Goal: Obtain resource: Download file/media

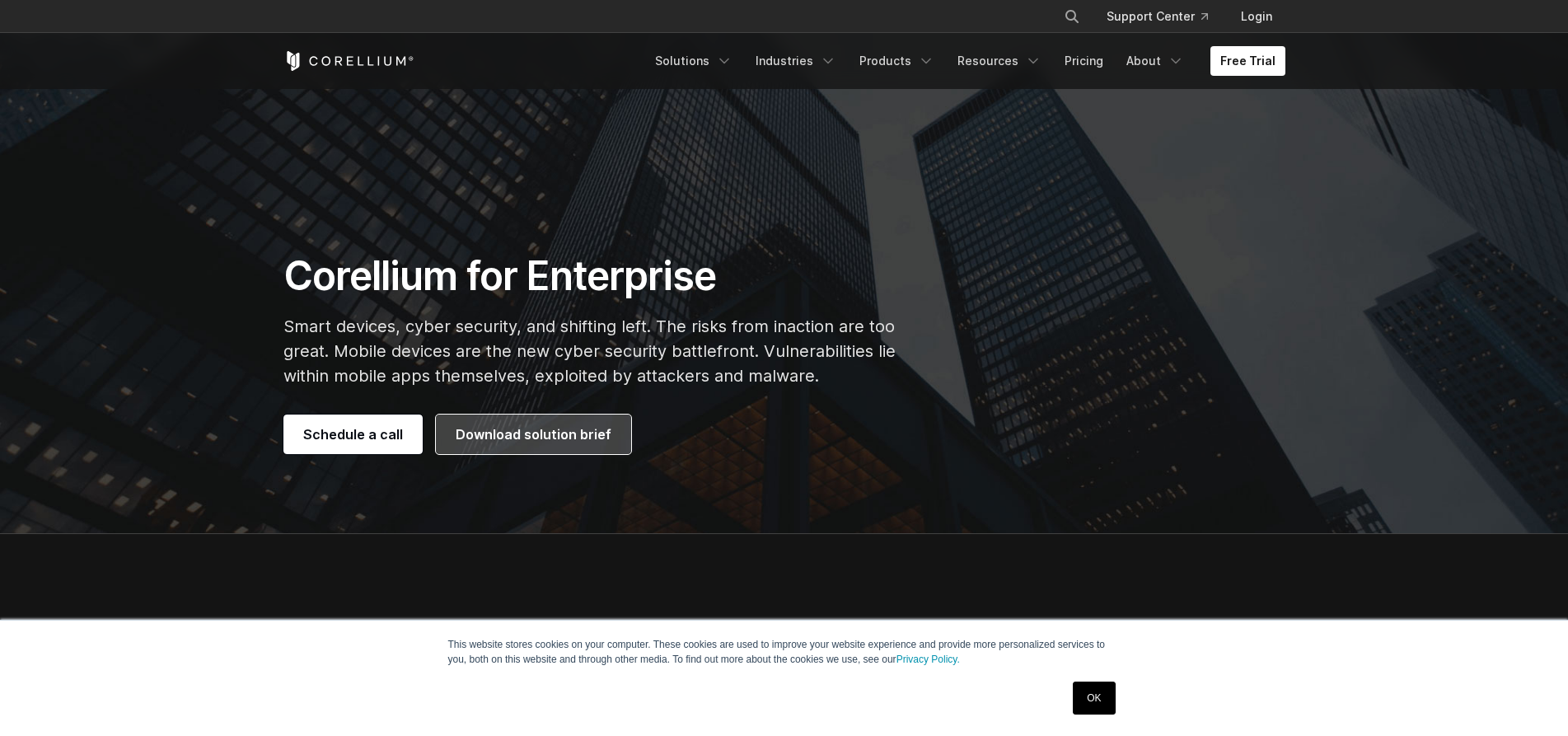
click at [529, 432] on span "Download solution brief" at bounding box center [533, 434] width 155 height 20
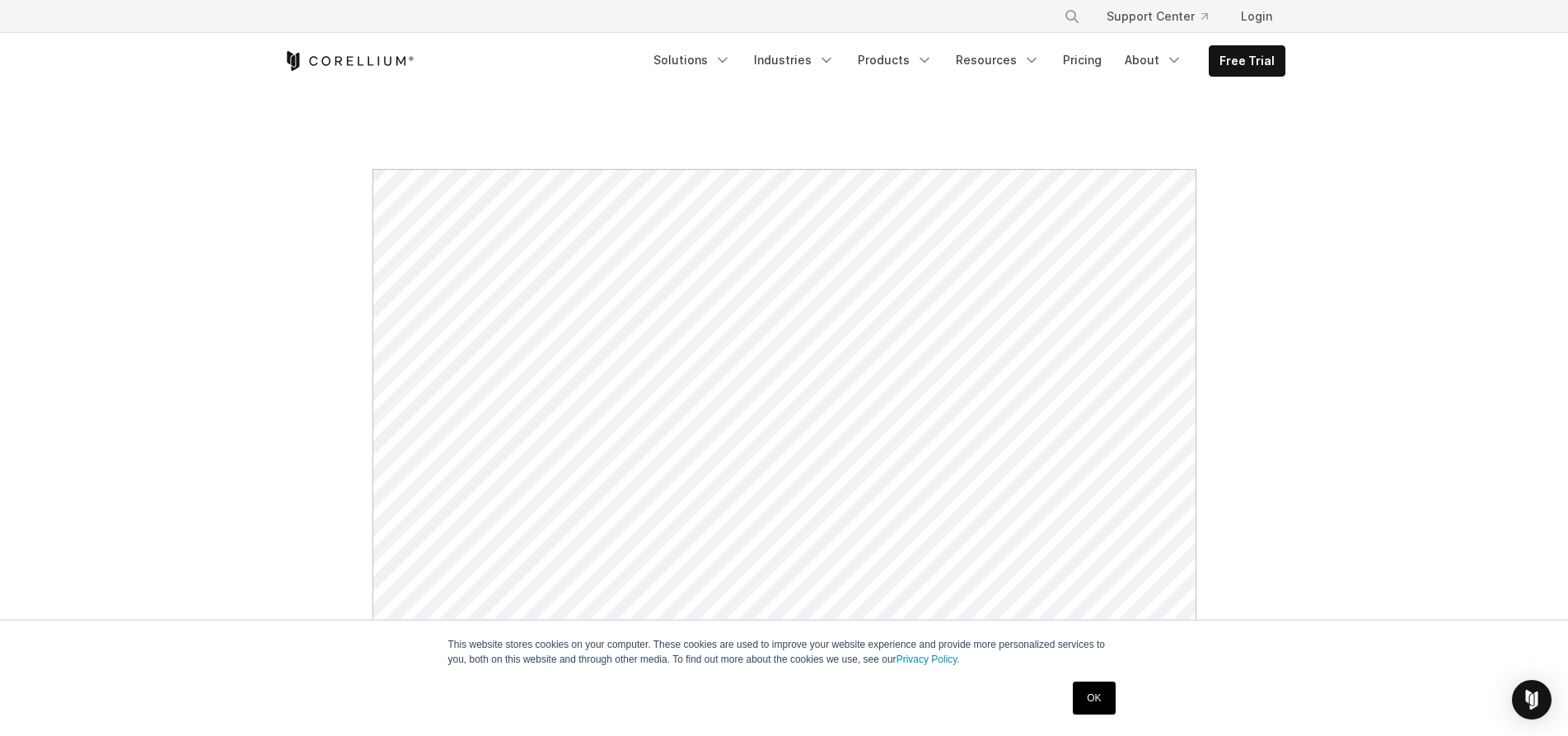
drag, startPoint x: 1351, startPoint y: 191, endPoint x: 1305, endPoint y: 184, distance: 46.5
click at [1351, 191] on section at bounding box center [784, 685] width 1568 height 1190
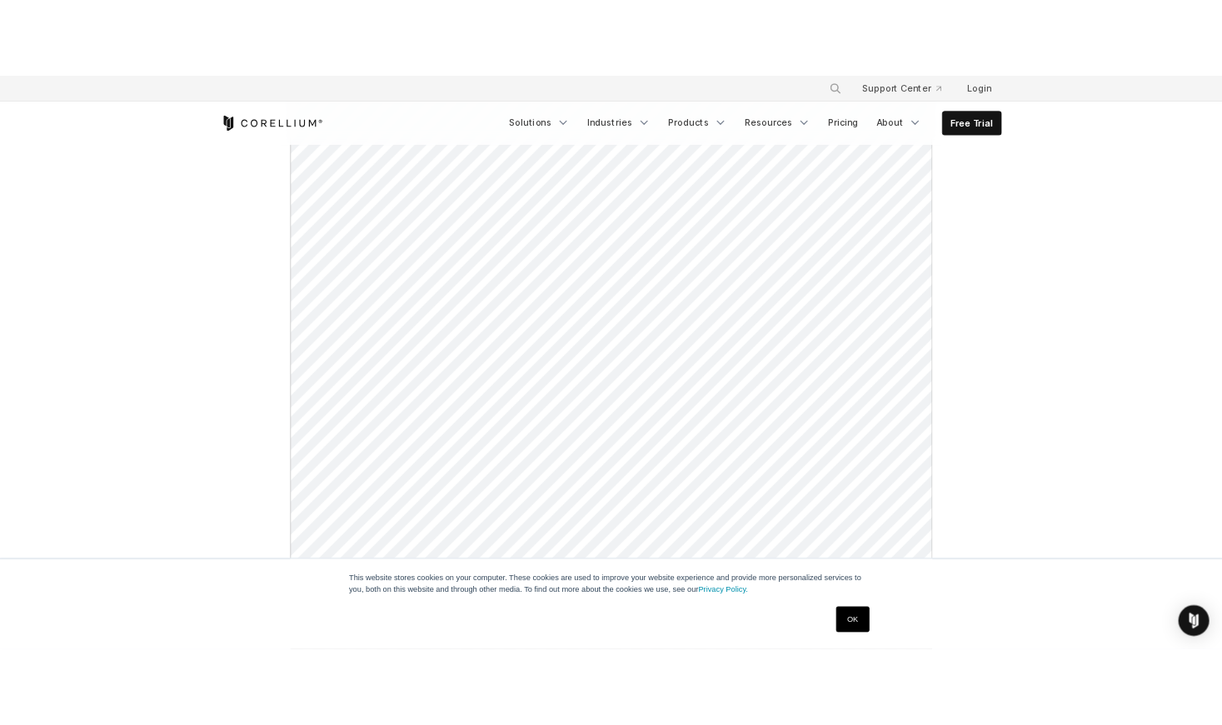
scroll to position [914, 0]
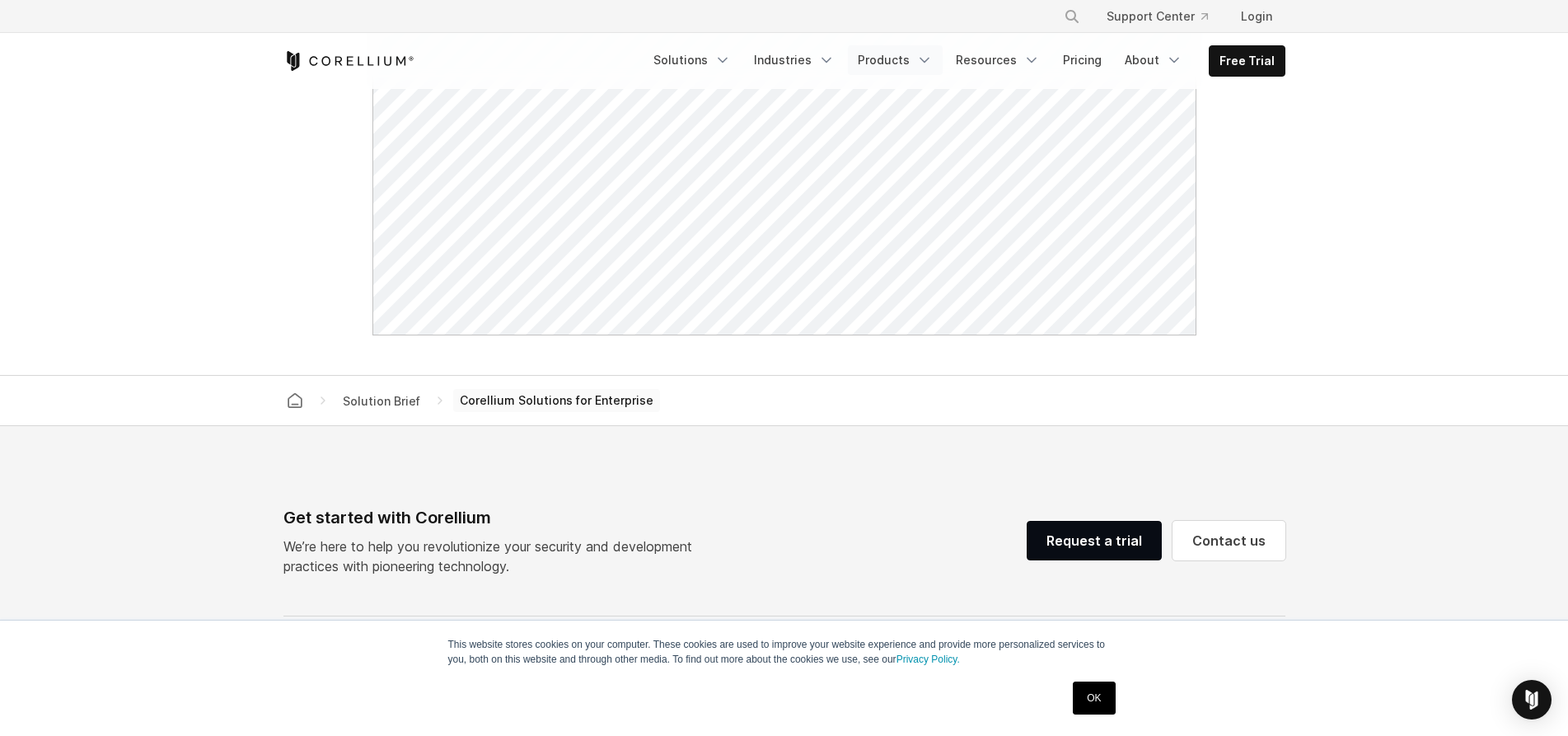
click at [926, 61] on icon "Navigation Menu" at bounding box center [924, 59] width 17 height 17
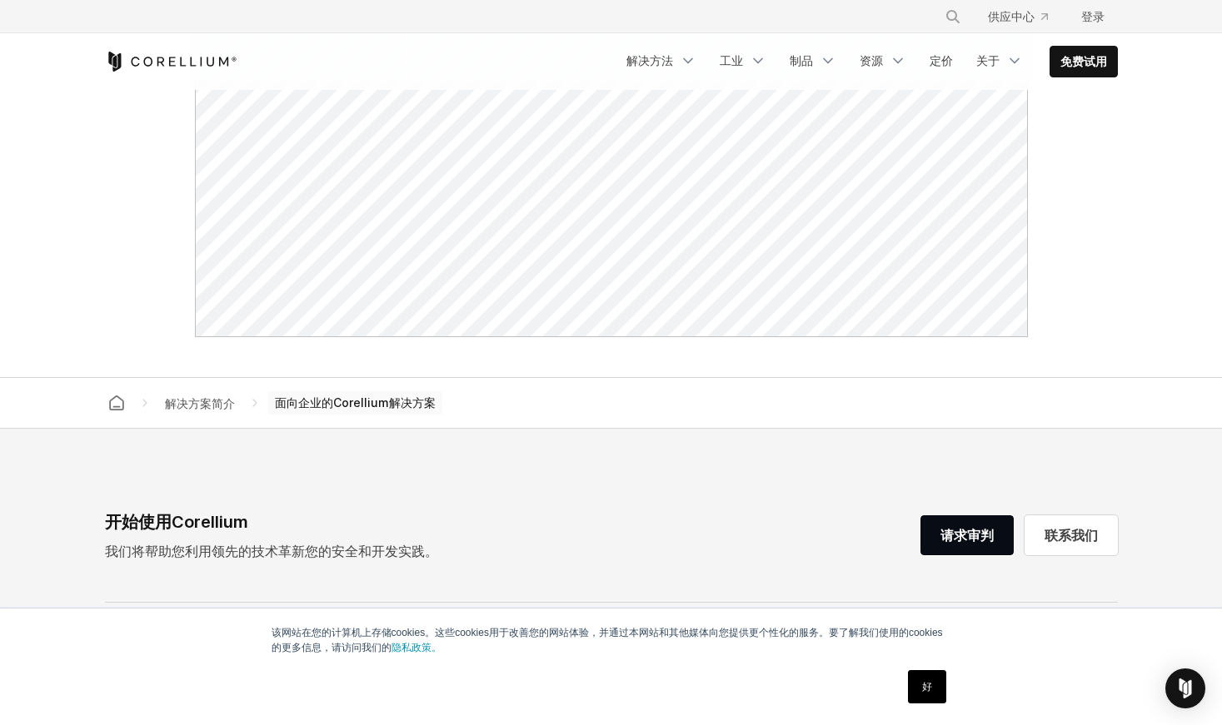
scroll to position [1331, 0]
